Goal: Task Accomplishment & Management: Use online tool/utility

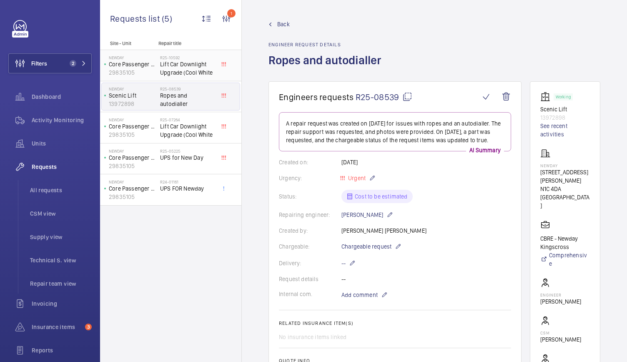
scroll to position [285, 0]
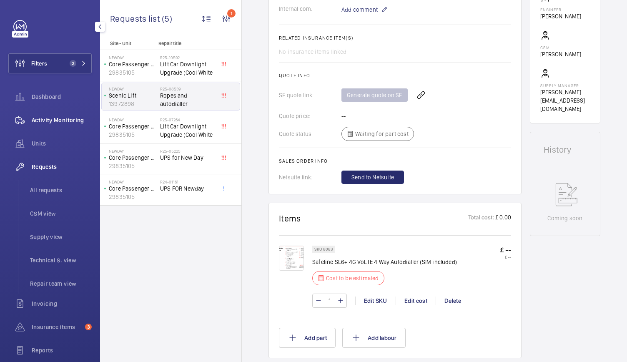
click at [44, 121] on span "Activity Monitoring" at bounding box center [62, 120] width 60 height 8
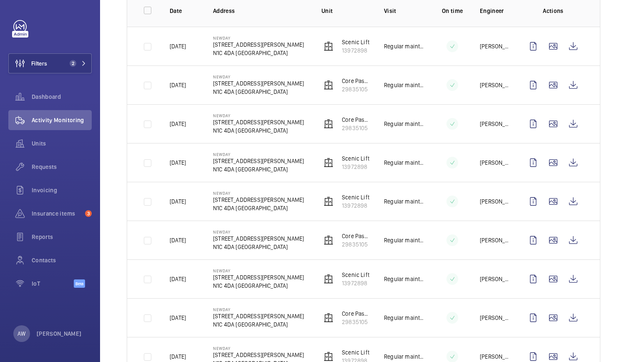
scroll to position [136, 0]
click at [568, 199] on wm-front-icon-button at bounding box center [573, 201] width 20 height 20
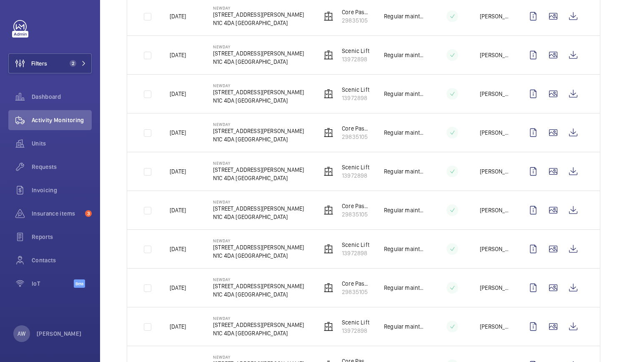
scroll to position [244, 0]
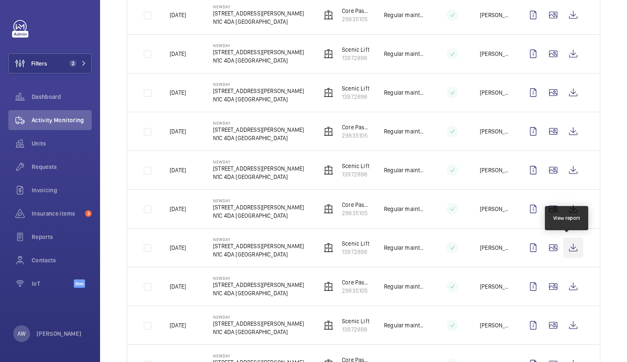
click at [572, 243] on wm-front-icon-button at bounding box center [573, 248] width 20 height 20
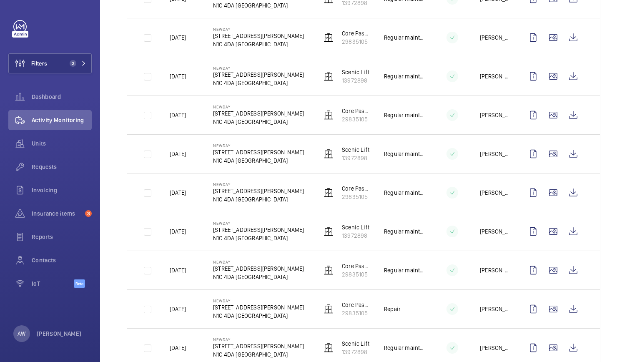
scroll to position [349, 0]
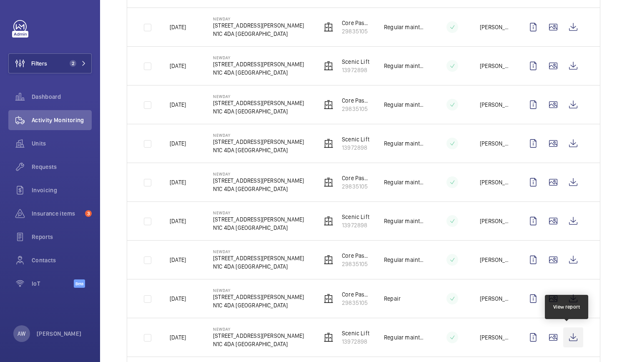
click at [568, 336] on wm-front-icon-button at bounding box center [573, 337] width 20 height 20
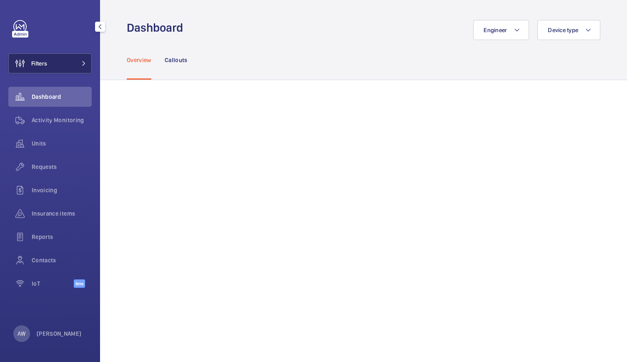
click at [79, 56] on button "Filters" at bounding box center [49, 63] width 83 height 20
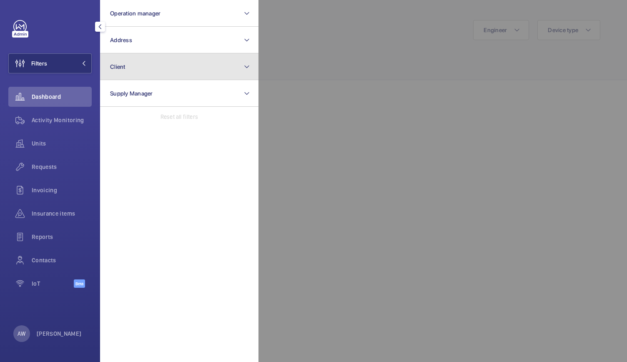
click at [139, 60] on button "Client" at bounding box center [179, 66] width 158 height 27
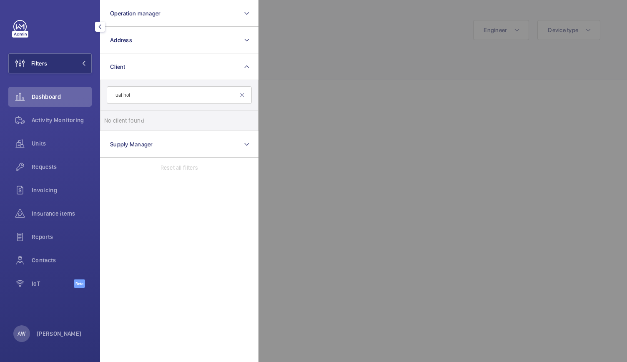
click at [242, 91] on input "ual hol" at bounding box center [179, 95] width 145 height 18
type input "ual hol"
click at [242, 94] on mat-icon at bounding box center [242, 95] width 7 height 7
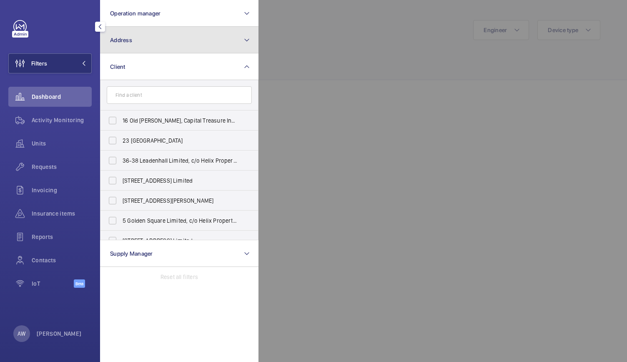
click at [193, 42] on button "Address" at bounding box center [179, 40] width 158 height 27
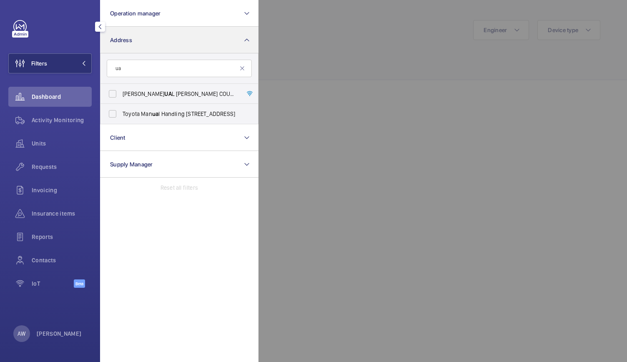
type input "u"
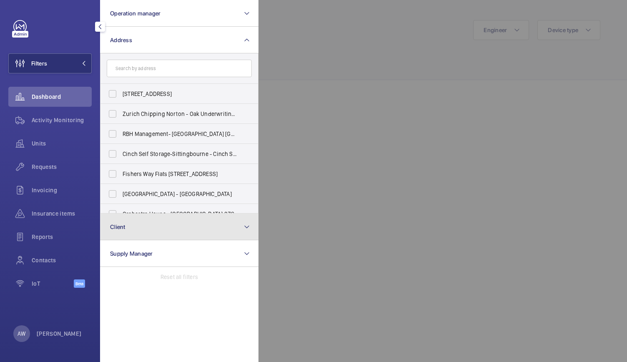
click at [142, 231] on button "Client" at bounding box center [179, 227] width 158 height 27
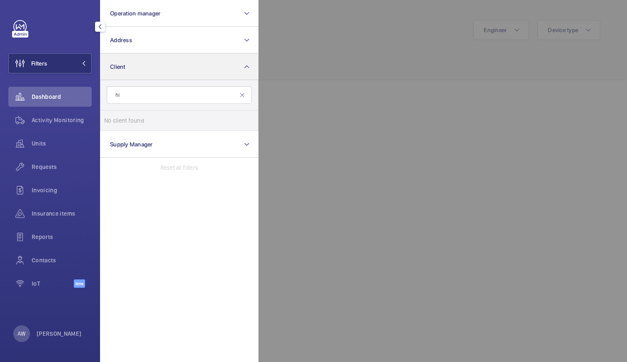
type input "h"
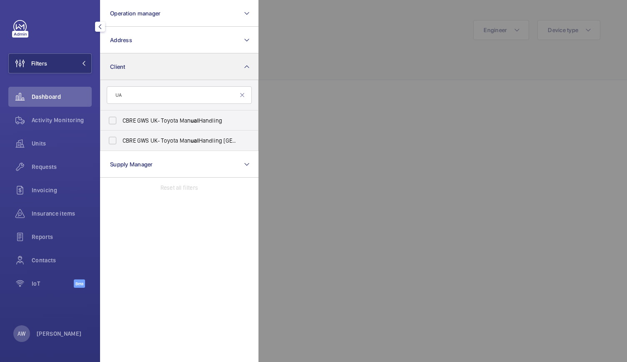
type input "U"
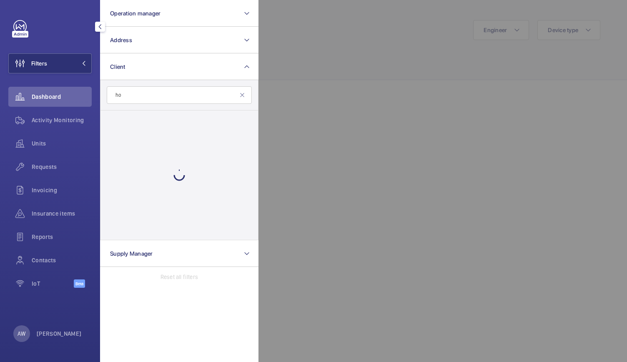
type input "h"
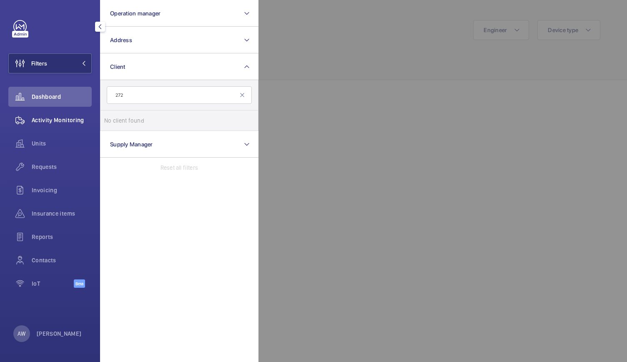
type input "272"
click at [38, 126] on div "Activity Monitoring" at bounding box center [49, 120] width 83 height 20
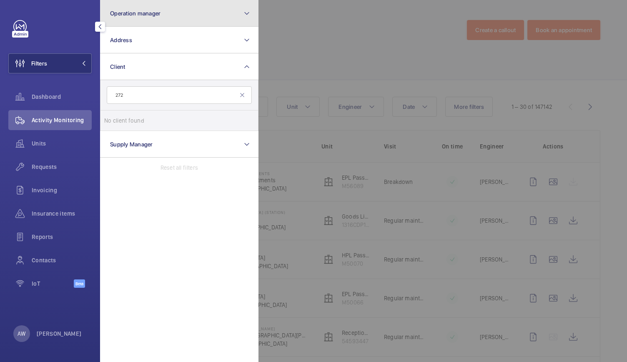
click at [189, 5] on button "Operation manager" at bounding box center [179, 13] width 158 height 27
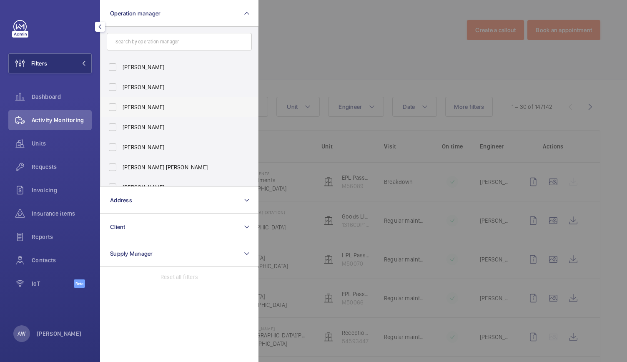
scroll to position [51, 0]
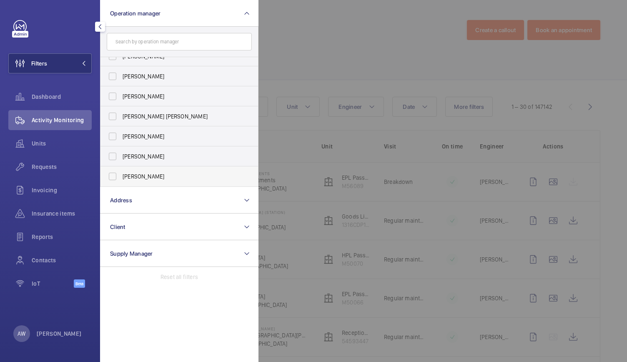
click at [136, 176] on span "[PERSON_NAME]" at bounding box center [180, 176] width 115 height 8
click at [121, 176] on input "[PERSON_NAME]" at bounding box center [112, 176] width 17 height 17
checkbox input "true"
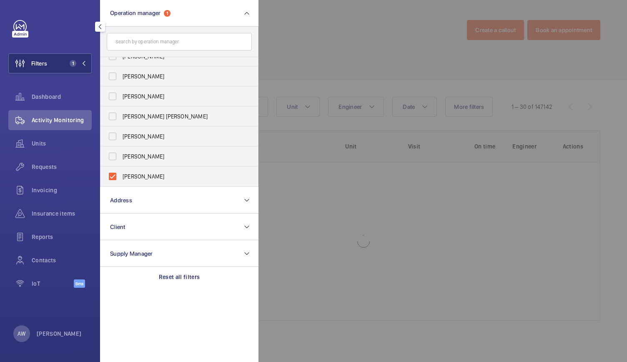
click at [315, 29] on div at bounding box center [572, 181] width 627 height 362
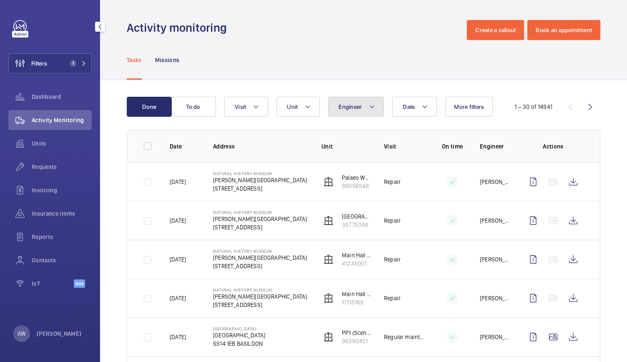
click at [354, 111] on button "Engineer" at bounding box center [356, 107] width 56 height 20
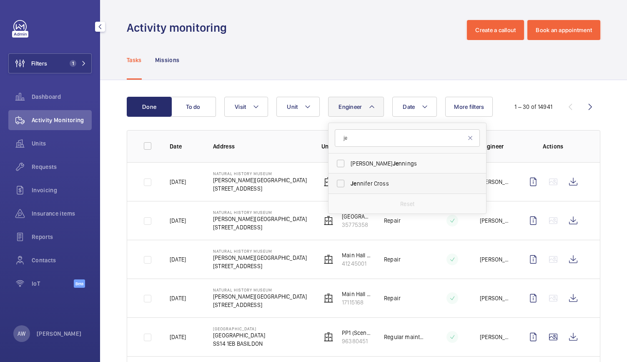
type input "je"
click at [362, 185] on span "Je nnifer Cross" at bounding box center [408, 183] width 115 height 8
click at [349, 185] on input "Je nnifer Cross" at bounding box center [340, 183] width 17 height 17
checkbox input "true"
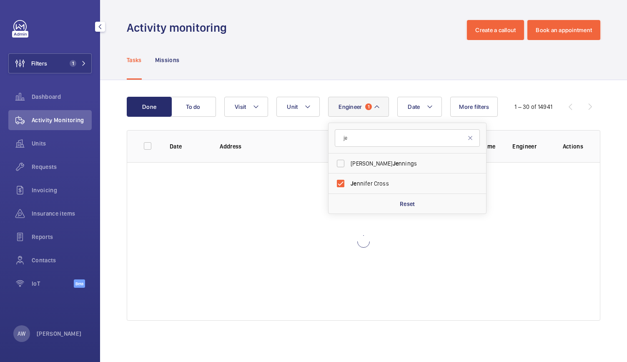
click at [294, 43] on div "Tasks Missions" at bounding box center [364, 60] width 474 height 40
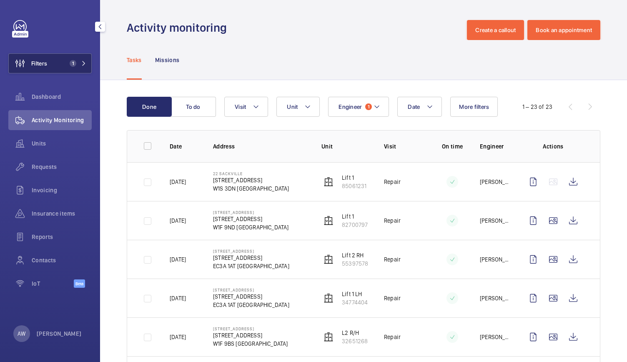
click at [80, 55] on button "Filters 1" at bounding box center [49, 63] width 83 height 20
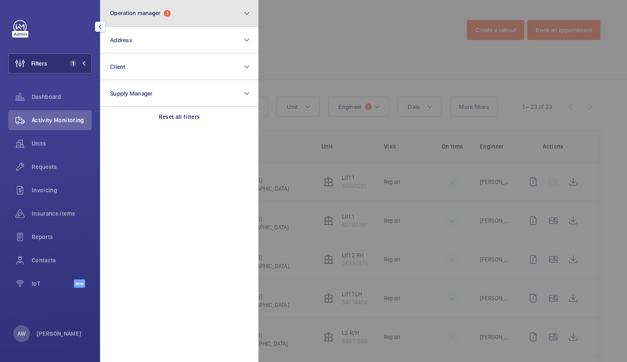
click at [130, 16] on span "Operation manager" at bounding box center [135, 13] width 50 height 7
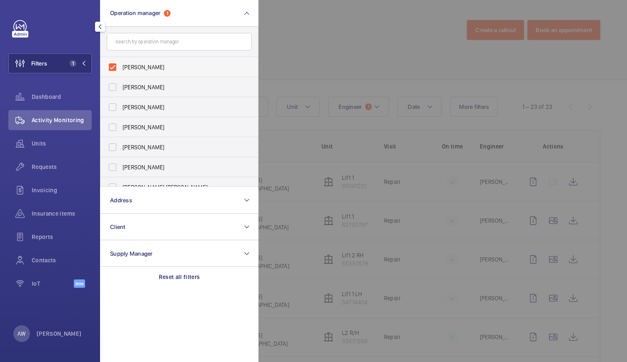
click at [115, 65] on label "[PERSON_NAME]" at bounding box center [172, 67] width 145 height 20
click at [115, 65] on input "[PERSON_NAME]" at bounding box center [112, 67] width 17 height 17
checkbox input "false"
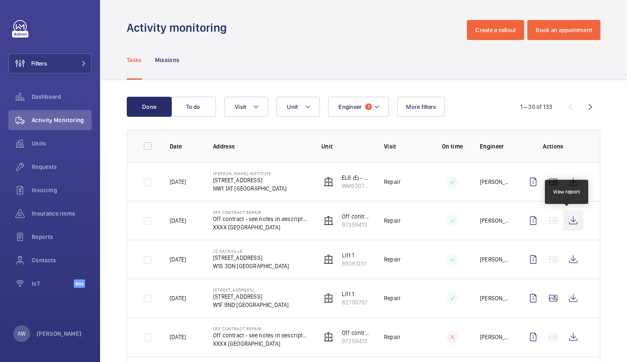
click at [570, 226] on wm-front-icon-button at bounding box center [573, 221] width 20 height 20
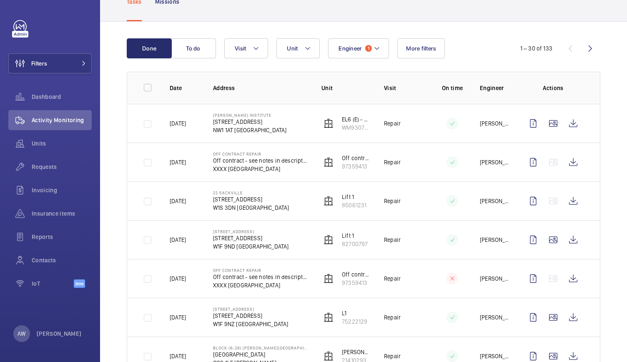
scroll to position [59, 0]
click at [565, 272] on wm-front-icon-button at bounding box center [573, 278] width 20 height 20
drag, startPoint x: 230, startPoint y: 84, endPoint x: 38, endPoint y: 27, distance: 200.5
click at [38, 27] on mat-sidenav-content "Filters Dashboard Activity Monitoring Units Requests Invoicing Insurance items …" at bounding box center [313, 181] width 627 height 362
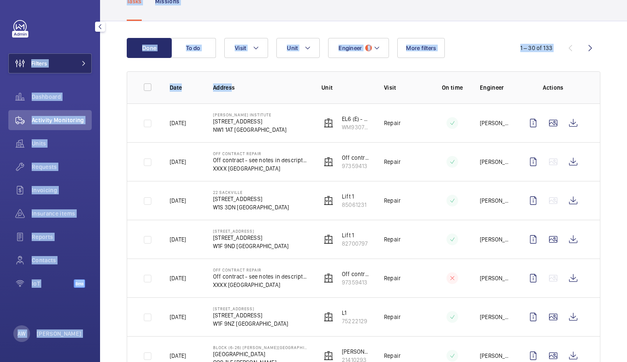
click at [44, 54] on span "Filters" at bounding box center [28, 63] width 38 height 20
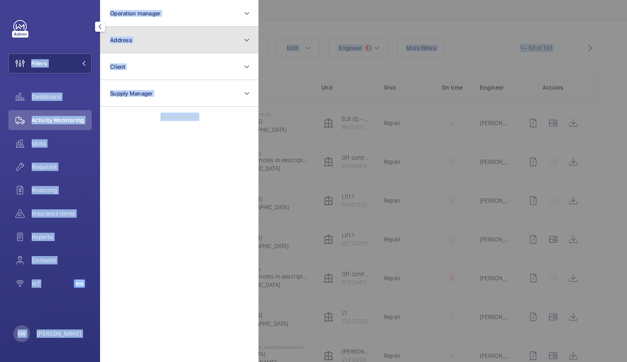
click at [131, 35] on button "Address" at bounding box center [179, 40] width 158 height 27
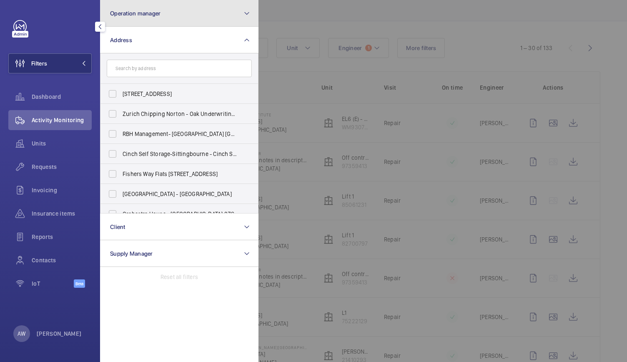
click at [149, 15] on span "Operation manager" at bounding box center [135, 13] width 50 height 7
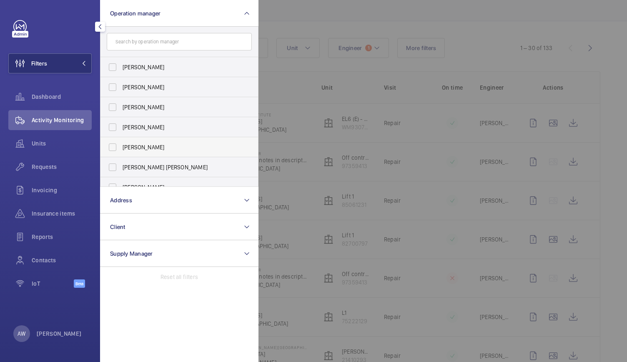
scroll to position [51, 0]
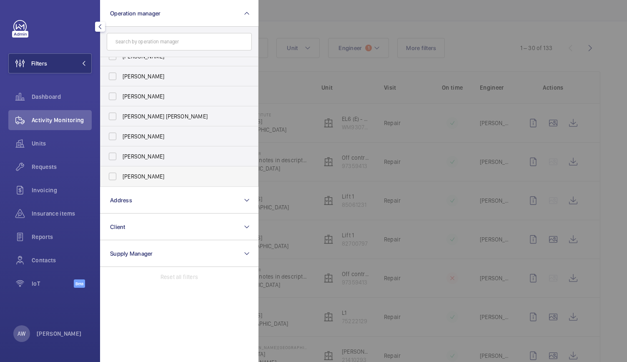
click at [140, 173] on span "[PERSON_NAME]" at bounding box center [180, 176] width 115 height 8
click at [121, 173] on input "[PERSON_NAME]" at bounding box center [112, 176] width 17 height 17
checkbox input "true"
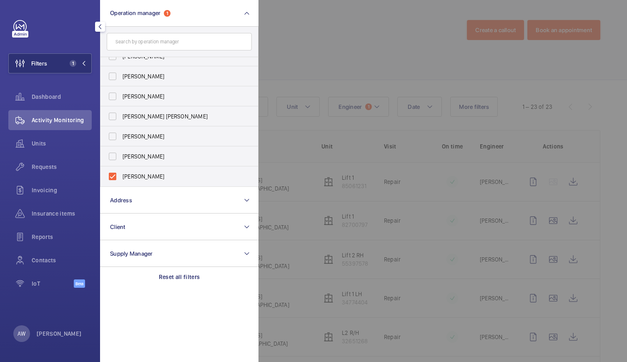
click at [350, 42] on div at bounding box center [572, 181] width 627 height 362
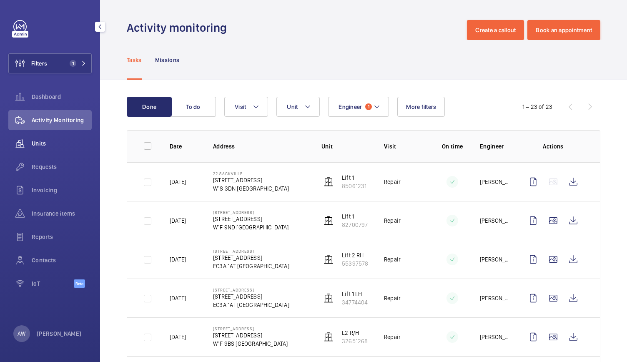
click at [37, 145] on span "Units" at bounding box center [62, 143] width 60 height 8
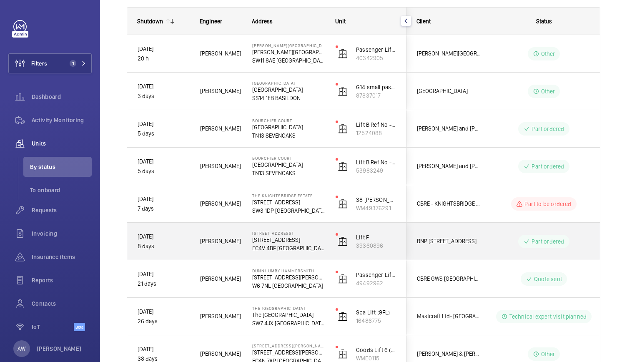
scroll to position [168, 0]
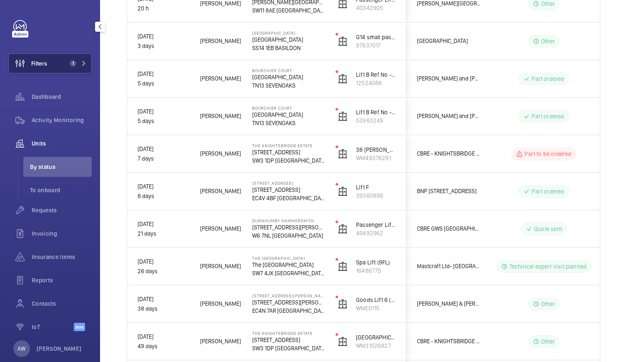
click at [40, 66] on span "Filters" at bounding box center [39, 63] width 16 height 8
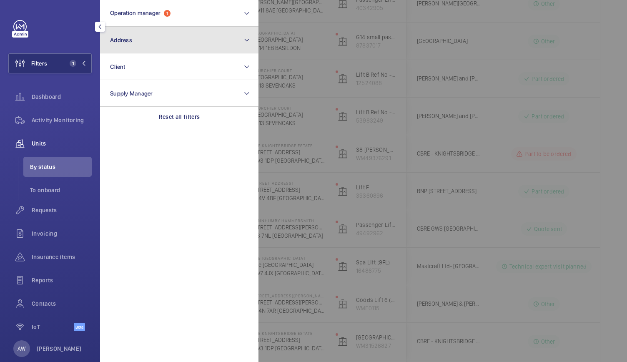
click at [111, 48] on button "Address" at bounding box center [179, 40] width 158 height 27
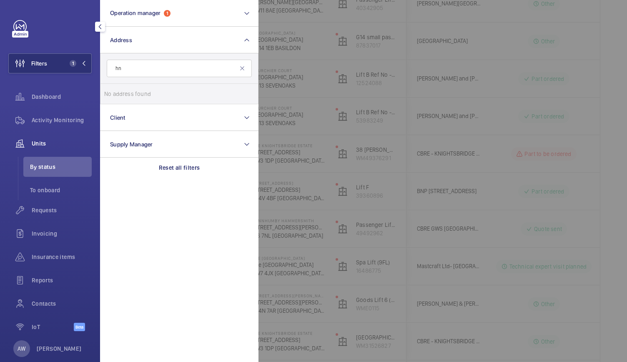
type input "h"
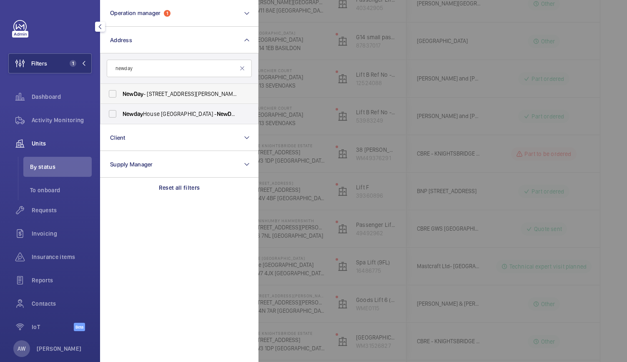
type input "newday"
click at [147, 100] on label "NewDay - [STREET_ADDRESS][PERSON_NAME]" at bounding box center [172, 94] width 145 height 20
click at [121, 100] on input "NewDay - [STREET_ADDRESS][PERSON_NAME]" at bounding box center [112, 93] width 17 height 17
checkbox input "true"
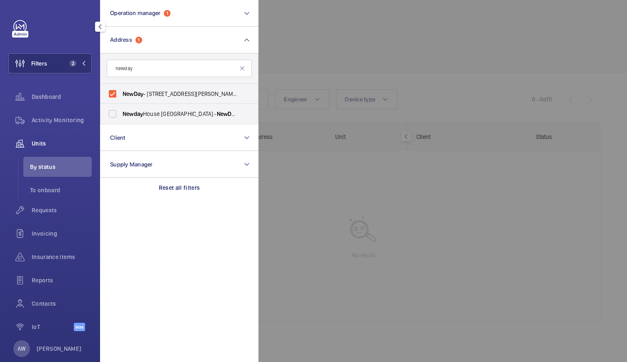
click at [384, 74] on div at bounding box center [572, 181] width 627 height 362
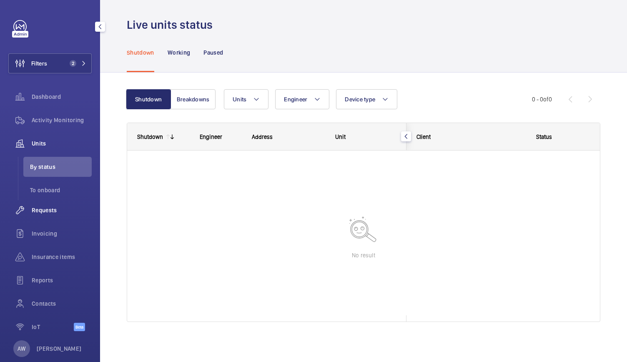
click at [42, 206] on span "Requests" at bounding box center [62, 210] width 60 height 8
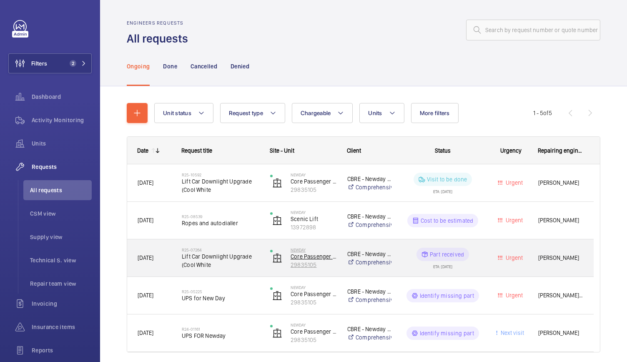
scroll to position [30, 0]
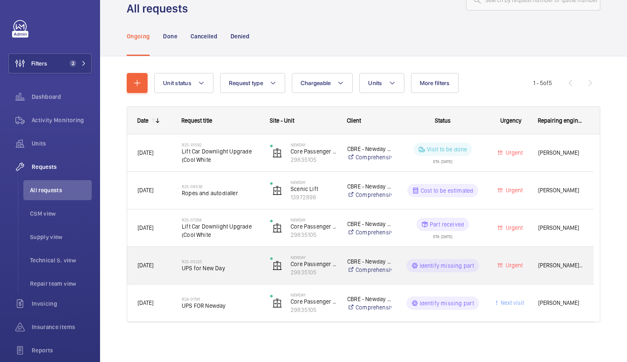
click at [241, 267] on span "UPS for New Day" at bounding box center [221, 268] width 78 height 8
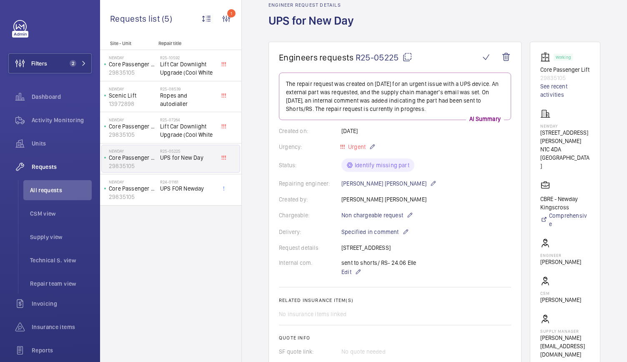
scroll to position [40, 0]
click at [411, 55] on mat-icon at bounding box center [407, 57] width 10 height 10
click at [529, 36] on div "Back Engineer request details UPS for New Day" at bounding box center [435, 10] width 332 height 61
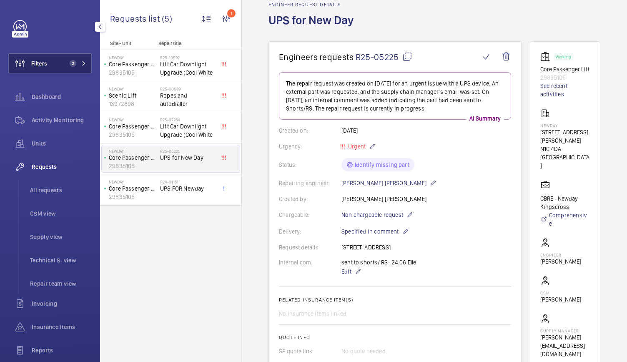
click at [75, 53] on button "Filters 2" at bounding box center [49, 63] width 83 height 20
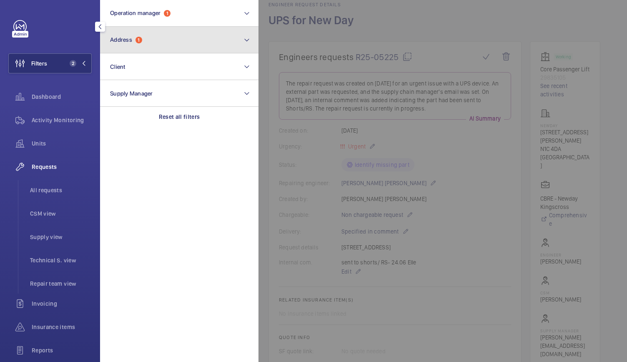
click at [139, 38] on span "1" at bounding box center [139, 40] width 7 height 7
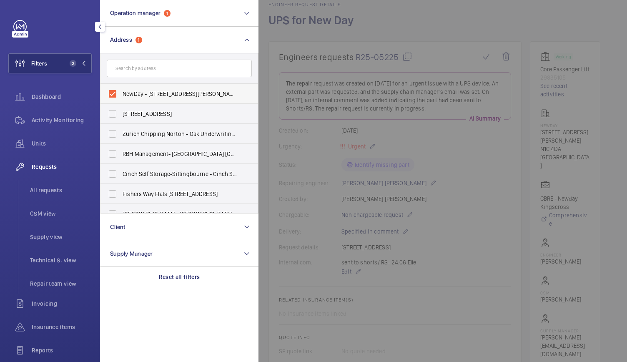
click at [112, 94] on label "NewDay - [STREET_ADDRESS][PERSON_NAME]" at bounding box center [172, 94] width 145 height 20
click at [112, 94] on input "NewDay - [STREET_ADDRESS][PERSON_NAME]" at bounding box center [112, 93] width 17 height 17
checkbox input "false"
click at [126, 74] on input "text" at bounding box center [179, 69] width 145 height 18
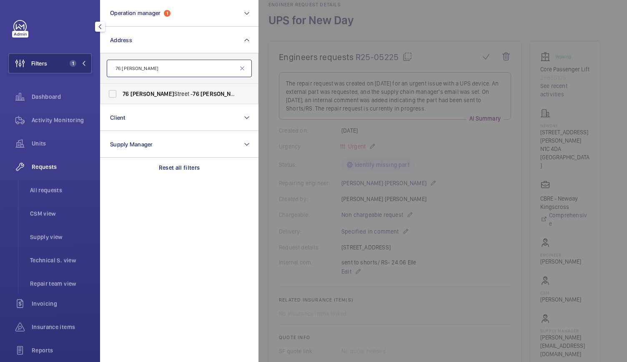
type input "76 [PERSON_NAME]"
click at [131, 94] on span "[PERSON_NAME]" at bounding box center [153, 93] width 44 height 7
click at [121, 94] on input "[STREET_ADDRESS][PERSON_NAME][PERSON_NAME]" at bounding box center [112, 93] width 17 height 17
checkbox input "true"
click at [398, 38] on div at bounding box center [572, 181] width 627 height 362
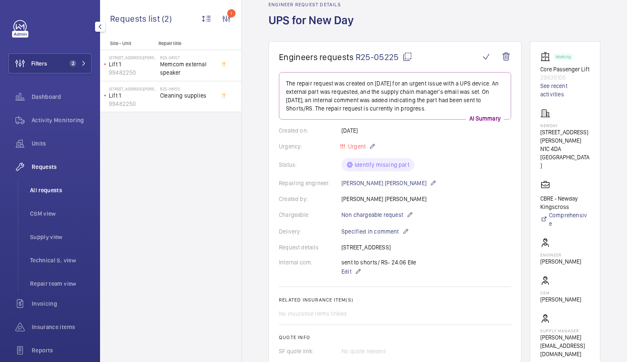
click at [34, 187] on span "All requests" at bounding box center [61, 190] width 62 height 8
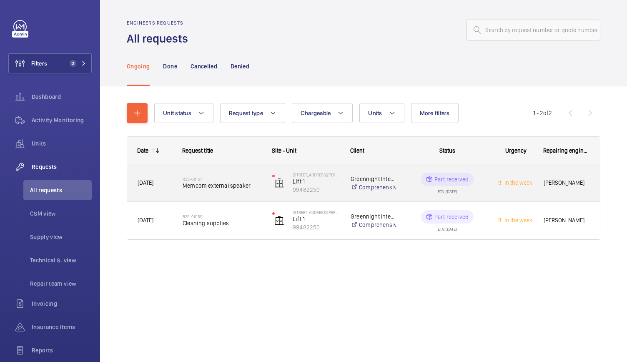
click at [259, 198] on div "R25-06157 Memcom external speaker" at bounding box center [217, 183] width 89 height 38
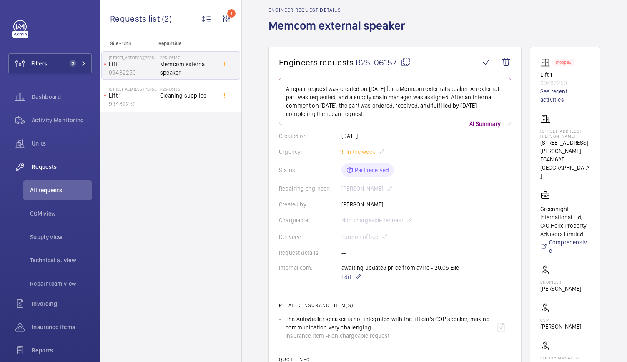
scroll to position [34, 0]
click at [73, 118] on span "Activity Monitoring" at bounding box center [62, 120] width 60 height 8
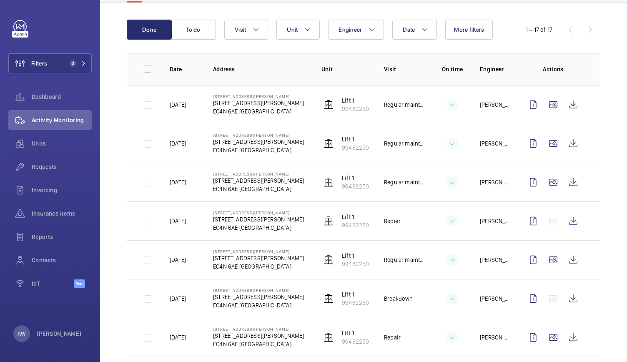
scroll to position [78, 0]
click at [570, 180] on wm-front-icon-button at bounding box center [573, 182] width 20 height 20
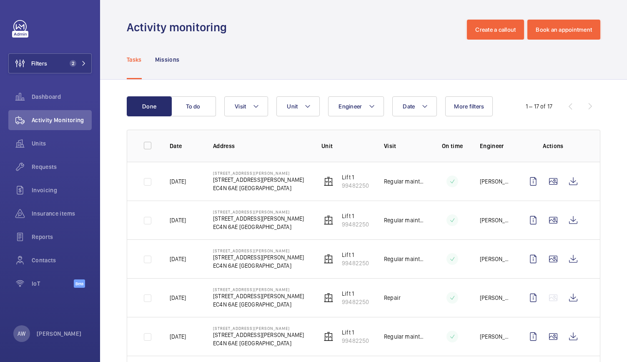
scroll to position [0, 0]
click at [571, 186] on wm-front-icon-button at bounding box center [573, 182] width 20 height 20
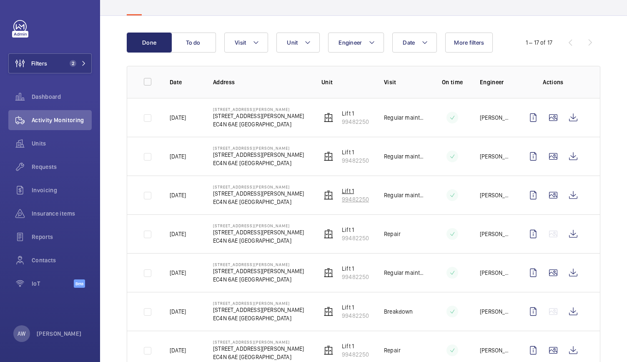
scroll to position [65, 0]
click at [0, 55] on div "Filters 2 Dashboard Activity Monitoring Units Requests Invoicing Insurance item…" at bounding box center [50, 181] width 100 height 362
click at [58, 164] on span "Requests" at bounding box center [62, 167] width 60 height 8
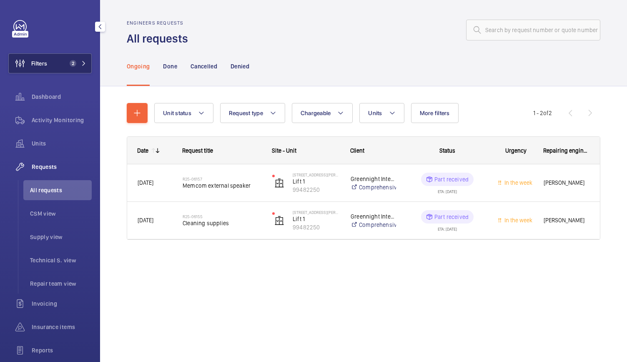
click at [62, 64] on button "Filters 2" at bounding box center [49, 63] width 83 height 20
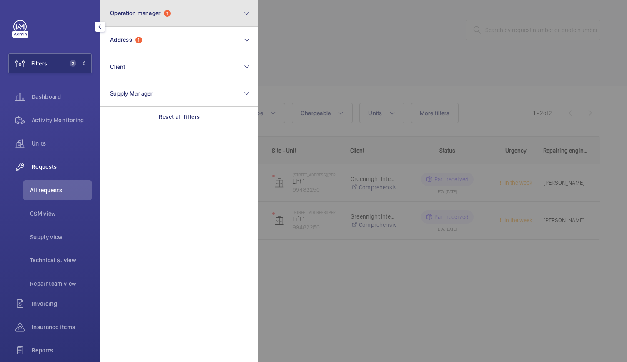
click at [149, 15] on span "Operation manager" at bounding box center [135, 13] width 50 height 7
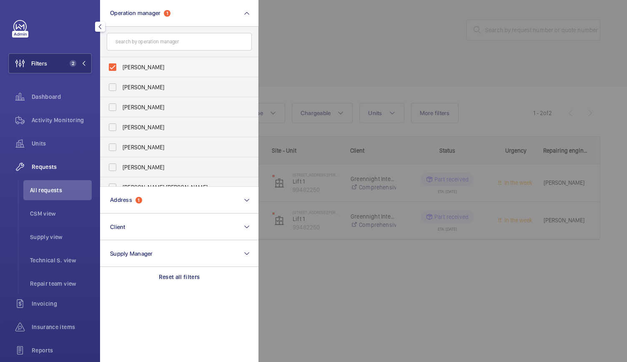
click at [112, 62] on label "[PERSON_NAME]" at bounding box center [172, 67] width 145 height 20
click at [112, 62] on input "[PERSON_NAME]" at bounding box center [112, 67] width 17 height 17
checkbox input "false"
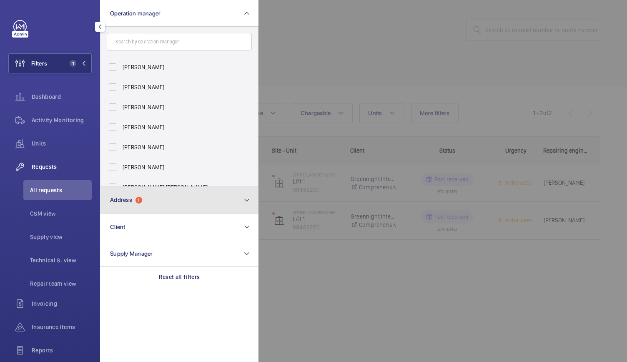
click at [117, 196] on span "Address" at bounding box center [121, 199] width 22 height 7
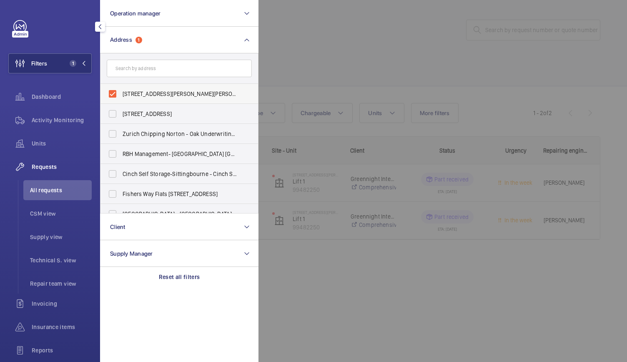
click at [112, 90] on label "[STREET_ADDRESS][PERSON_NAME][PERSON_NAME]" at bounding box center [172, 94] width 145 height 20
click at [112, 90] on input "[STREET_ADDRESS][PERSON_NAME][PERSON_NAME]" at bounding box center [112, 93] width 17 height 17
checkbox input "false"
click at [128, 64] on input "text" at bounding box center [179, 69] width 145 height 18
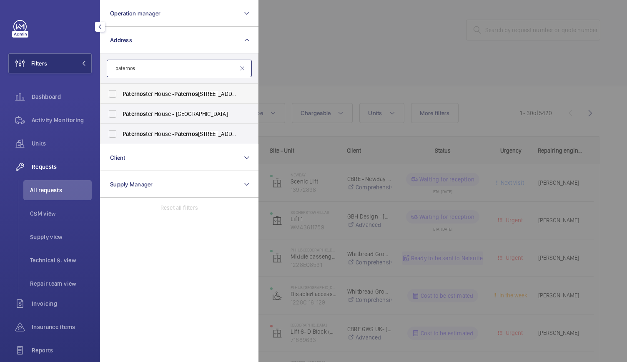
type input "paternos"
click at [117, 91] on label "Paternos ter House - [GEOGRAPHIC_DATA]" at bounding box center [172, 94] width 145 height 20
click at [117, 91] on input "Paternos ter House - [GEOGRAPHIC_DATA]" at bounding box center [112, 93] width 17 height 17
checkbox input "true"
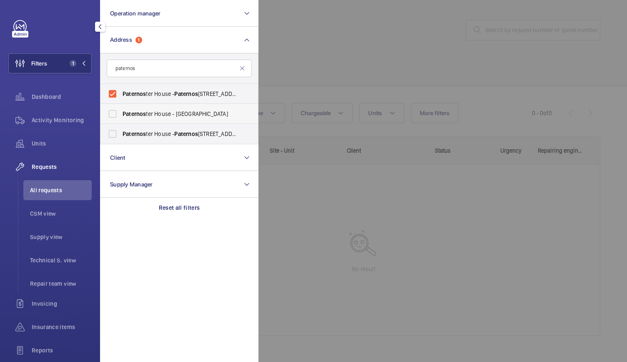
click at [111, 110] on label "[GEOGRAPHIC_DATA] - [GEOGRAPHIC_DATA]" at bounding box center [172, 114] width 145 height 20
click at [111, 110] on input "[GEOGRAPHIC_DATA] - [GEOGRAPHIC_DATA]" at bounding box center [112, 114] width 17 height 17
checkbox input "true"
click at [111, 136] on label "Paternos ter House - [GEOGRAPHIC_DATA]" at bounding box center [172, 134] width 145 height 20
click at [111, 136] on input "Paternos ter House - [GEOGRAPHIC_DATA]" at bounding box center [112, 134] width 17 height 17
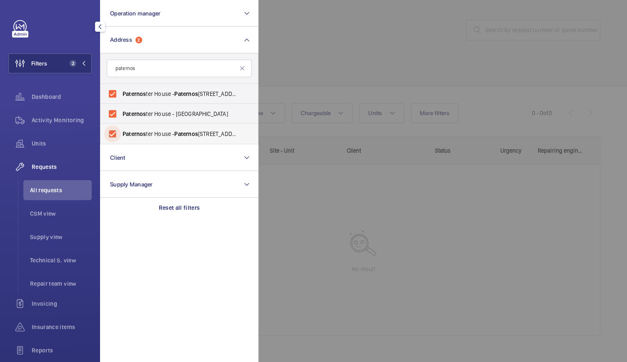
checkbox input "true"
click at [374, 19] on div at bounding box center [572, 181] width 627 height 362
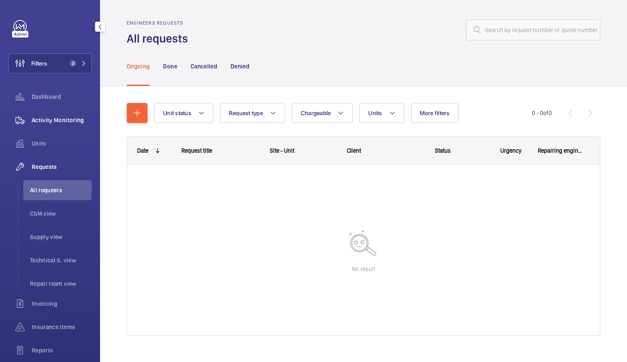
click at [60, 124] on div "Activity Monitoring" at bounding box center [49, 120] width 83 height 20
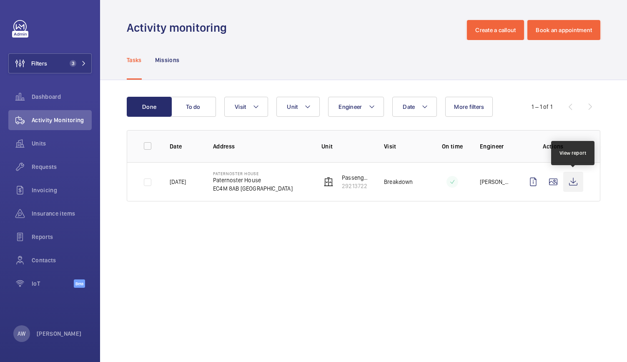
click at [574, 180] on wm-front-icon-button at bounding box center [573, 182] width 20 height 20
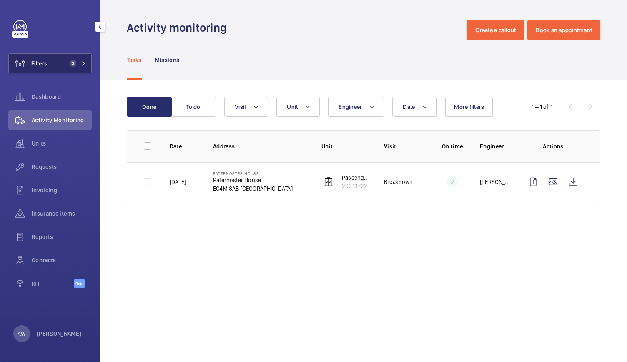
click at [61, 61] on button "Filters 3" at bounding box center [49, 63] width 83 height 20
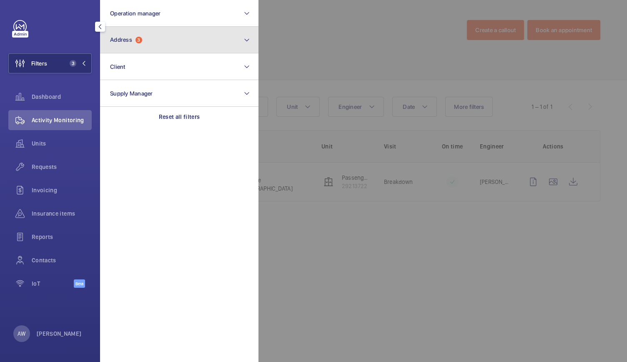
click at [136, 32] on button "Address 3" at bounding box center [179, 40] width 158 height 27
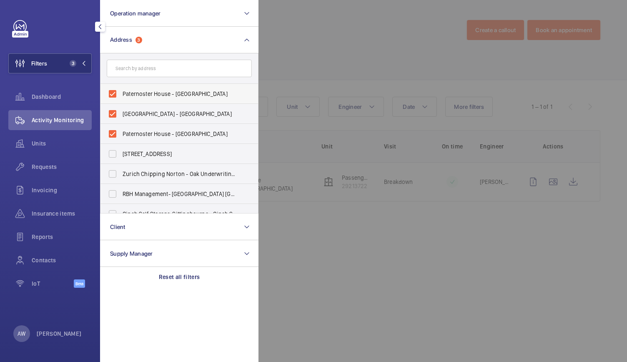
click at [115, 90] on label "Paternoster House - [GEOGRAPHIC_DATA]" at bounding box center [172, 94] width 145 height 20
click at [115, 90] on input "Paternoster House - [GEOGRAPHIC_DATA]" at bounding box center [112, 93] width 17 height 17
checkbox input "false"
click at [113, 108] on label "[GEOGRAPHIC_DATA] - [GEOGRAPHIC_DATA]" at bounding box center [172, 114] width 145 height 20
click at [113, 108] on input "[GEOGRAPHIC_DATA] - [GEOGRAPHIC_DATA]" at bounding box center [112, 114] width 17 height 17
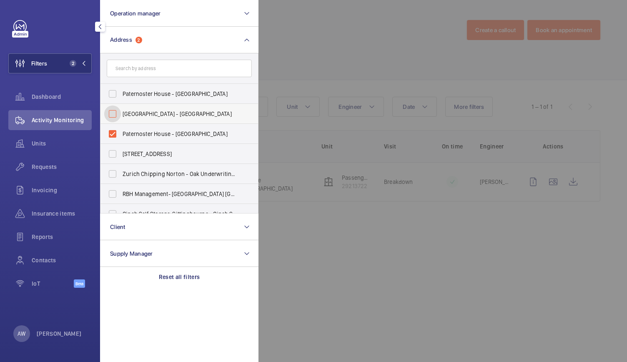
checkbox input "false"
click at [113, 130] on label "Paternoster House - [GEOGRAPHIC_DATA]" at bounding box center [172, 134] width 145 height 20
click at [113, 130] on input "Paternoster House - [GEOGRAPHIC_DATA]" at bounding box center [112, 134] width 17 height 17
checkbox input "false"
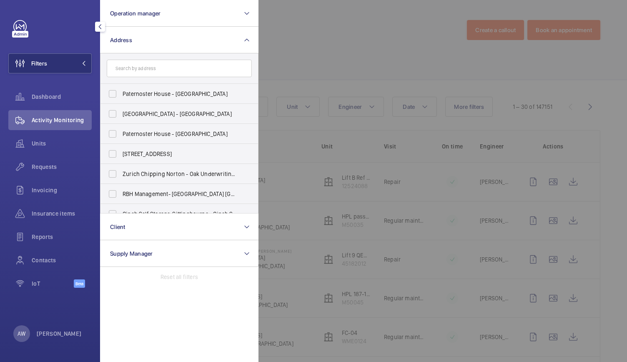
click at [317, 80] on div at bounding box center [572, 181] width 627 height 362
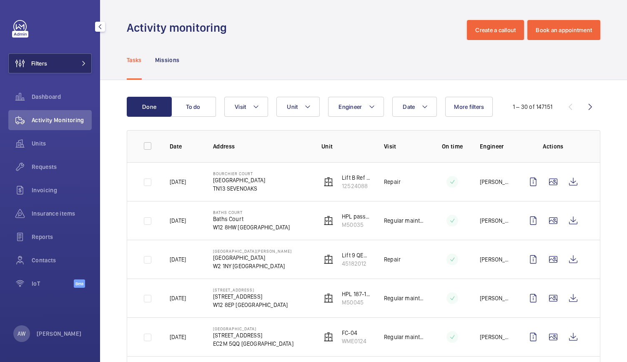
click at [49, 67] on button "Filters" at bounding box center [49, 63] width 83 height 20
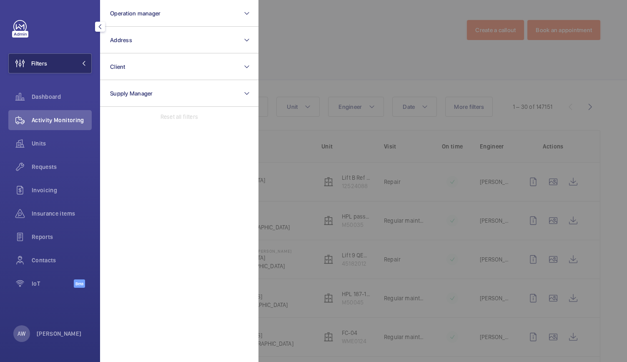
click at [49, 67] on button "Filters" at bounding box center [49, 63] width 83 height 20
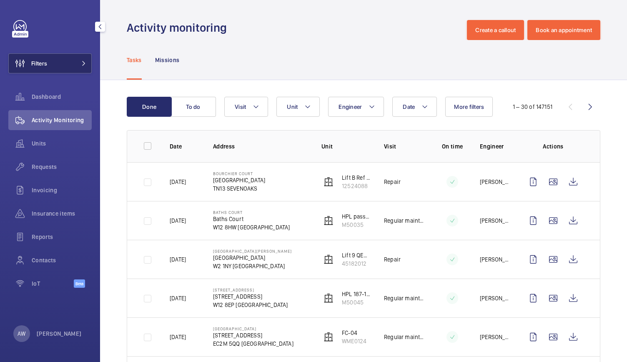
click at [49, 67] on button "Filters" at bounding box center [49, 63] width 83 height 20
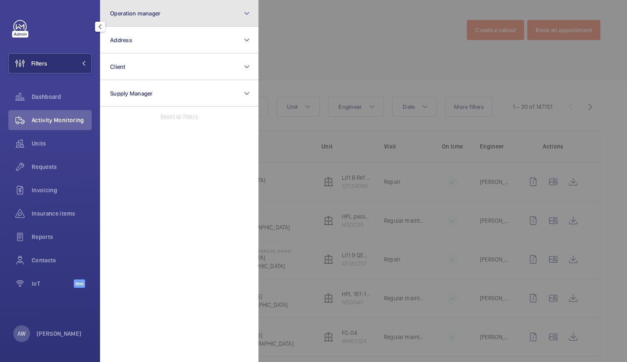
click at [143, 23] on button "Operation manager" at bounding box center [179, 13] width 158 height 27
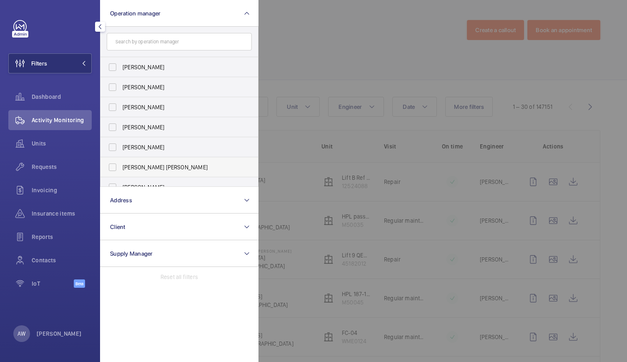
scroll to position [51, 0]
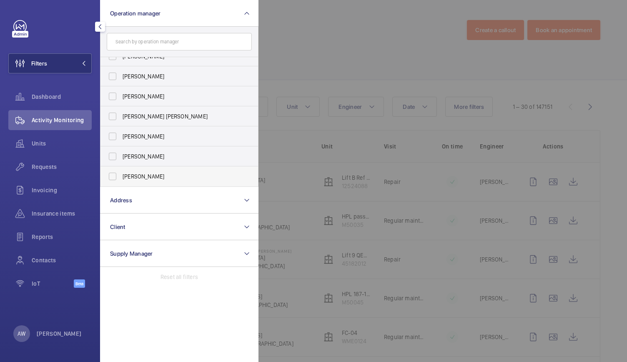
click at [127, 178] on span "[PERSON_NAME]" at bounding box center [180, 176] width 115 height 8
click at [121, 178] on input "[PERSON_NAME]" at bounding box center [112, 176] width 17 height 17
checkbox input "true"
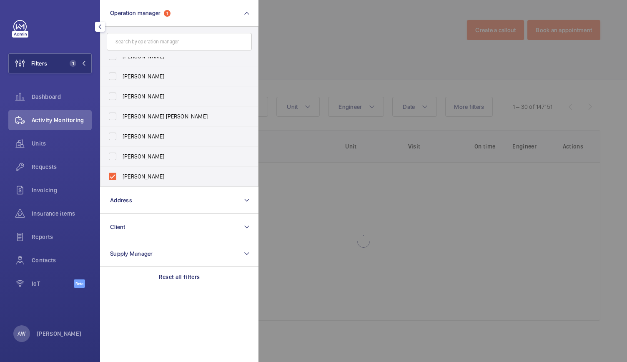
click at [337, 53] on div at bounding box center [572, 181] width 627 height 362
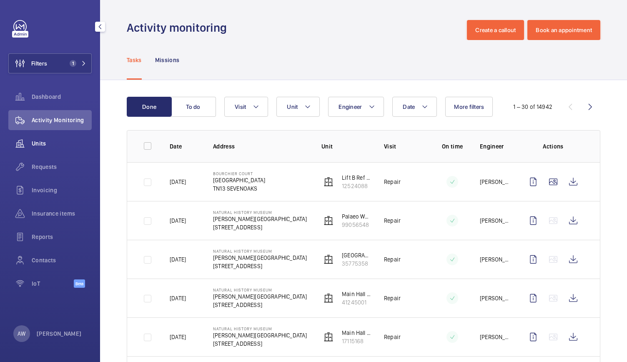
click at [42, 143] on span "Units" at bounding box center [62, 143] width 60 height 8
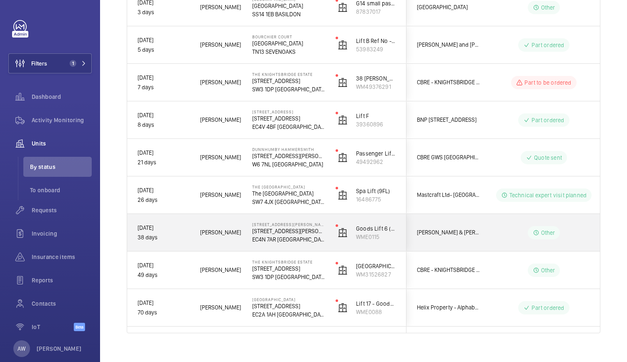
scroll to position [202, 0]
click at [238, 244] on div "[PERSON_NAME]" at bounding box center [215, 233] width 51 height 26
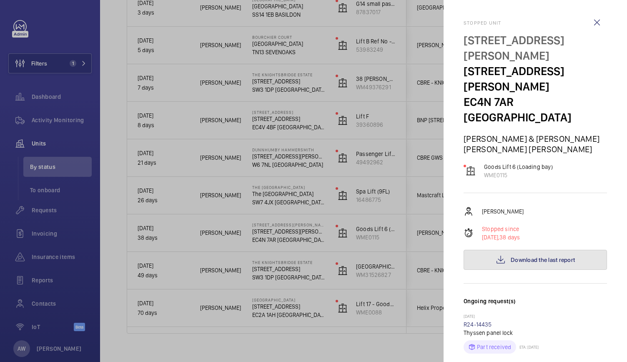
click at [485, 250] on button "Download the last report" at bounding box center [535, 260] width 143 height 20
click at [12, 115] on div at bounding box center [313, 181] width 627 height 362
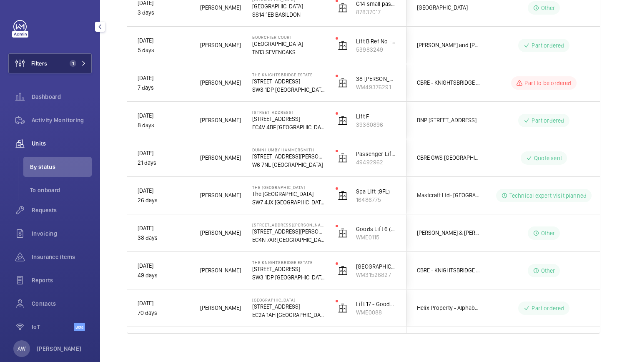
click at [45, 63] on span "Filters" at bounding box center [39, 63] width 16 height 8
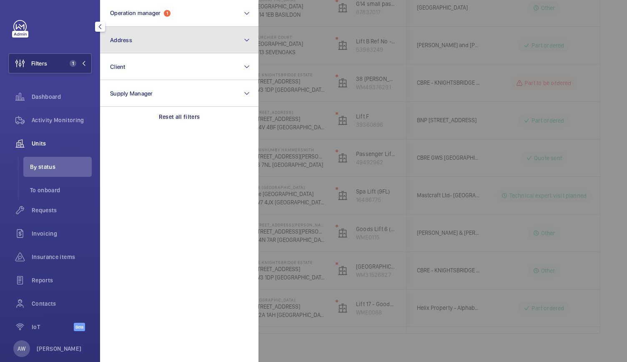
click at [113, 35] on button "Address" at bounding box center [179, 40] width 158 height 27
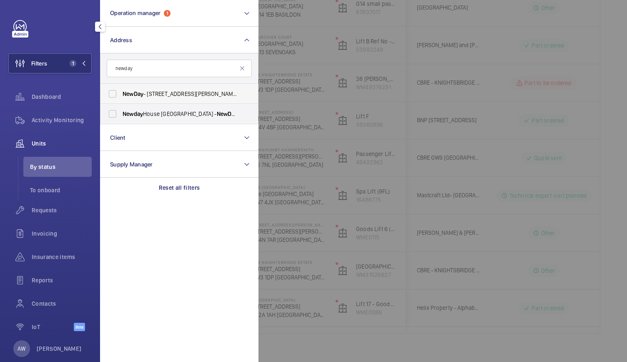
type input "newday"
click at [140, 96] on span "NewDay" at bounding box center [133, 93] width 21 height 7
click at [121, 96] on input "NewDay - [STREET_ADDRESS][PERSON_NAME]" at bounding box center [112, 93] width 17 height 17
checkbox input "true"
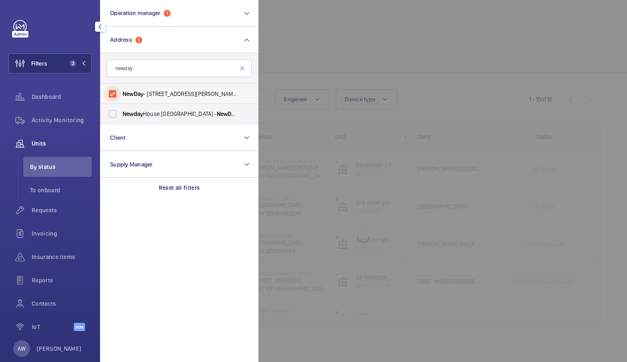
scroll to position [3, 0]
click at [289, 158] on div at bounding box center [572, 181] width 627 height 362
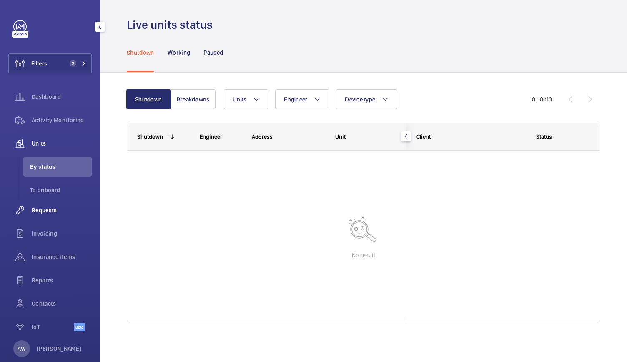
click at [47, 208] on span "Requests" at bounding box center [62, 210] width 60 height 8
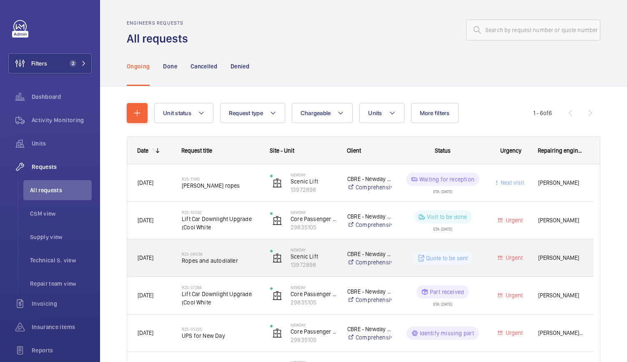
click at [256, 270] on div "R25-08539 Ropes and autodialler" at bounding box center [216, 258] width 88 height 38
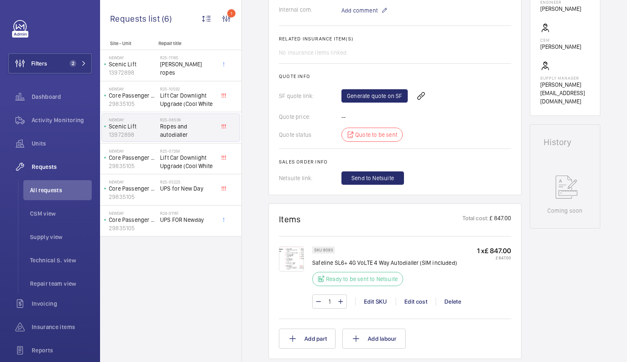
scroll to position [337, 0]
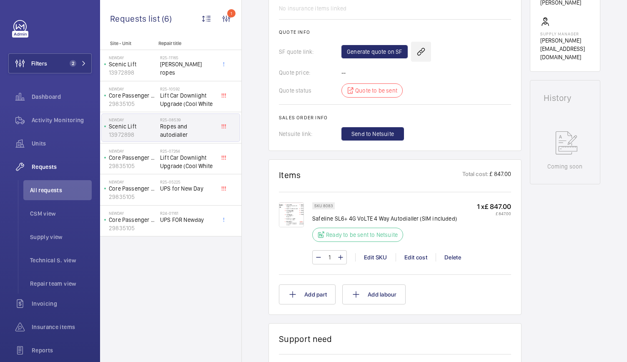
click at [419, 53] on wm-front-icon-button at bounding box center [421, 52] width 20 height 20
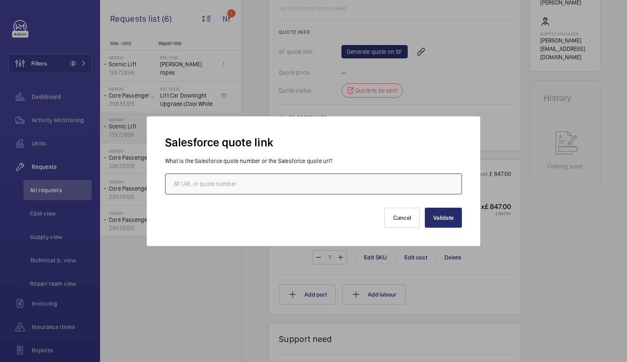
click at [218, 184] on input "text" at bounding box center [313, 183] width 297 height 21
paste input "[URL][DOMAIN_NAME]"
type input "[URL][DOMAIN_NAME]"
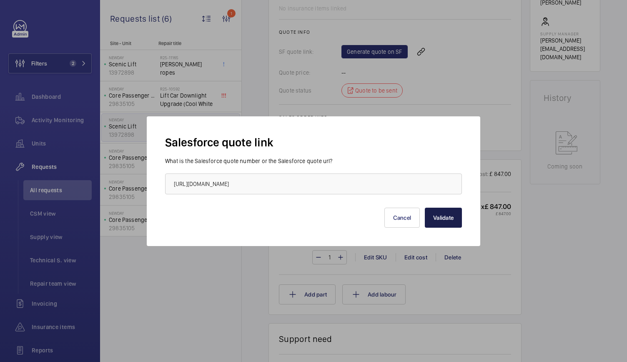
click at [448, 213] on button "Validate" at bounding box center [443, 218] width 37 height 20
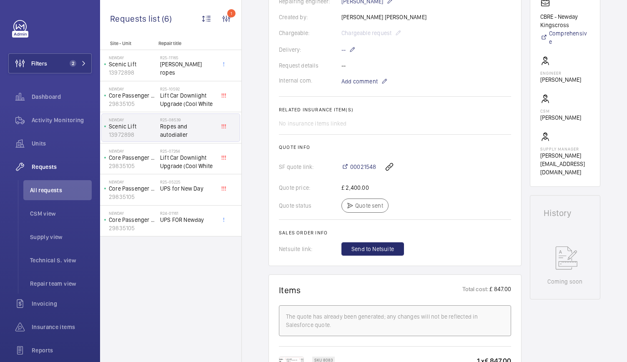
scroll to position [0, 0]
